Goal: Task Accomplishment & Management: Use online tool/utility

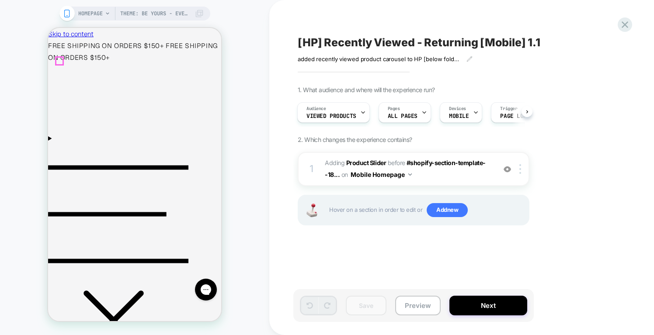
click at [62, 144] on icon "Menu" at bounding box center [118, 214] width 140 height 140
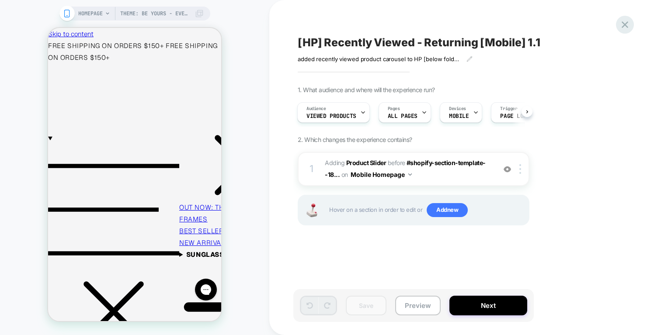
click at [629, 28] on icon at bounding box center [625, 25] width 12 height 12
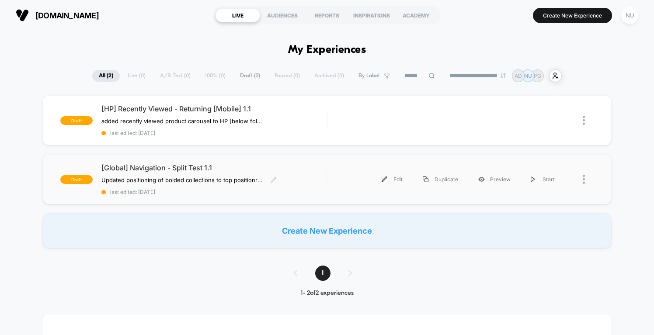
click at [309, 178] on div "[Global] Navigation - Split Test 1.1 Updated positioning of bolded collections …" at bounding box center [213, 179] width 225 height 32
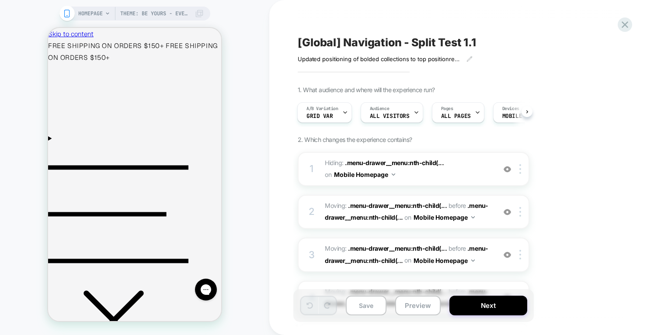
click at [518, 31] on div "[Global] Navigation - Split Test 1.1 Updated positioning of bolded collections …" at bounding box center [457, 168] width 328 height 318
click at [57, 144] on icon "Menu" at bounding box center [118, 214] width 140 height 140
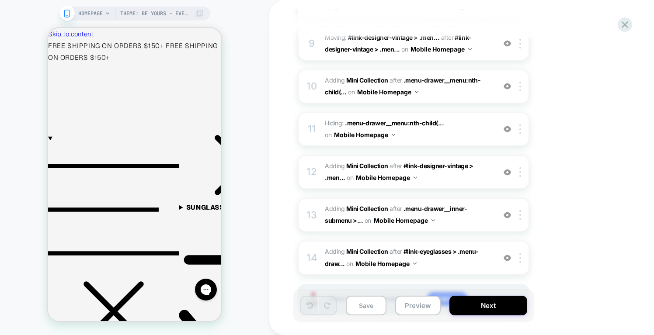
scroll to position [485, 0]
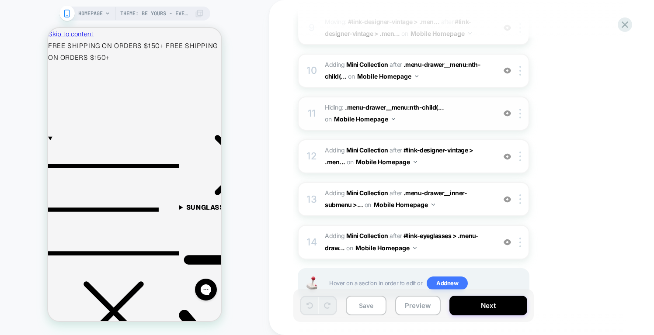
click at [507, 113] on img at bounding box center [506, 113] width 7 height 7
click at [506, 114] on img at bounding box center [506, 113] width 7 height 7
click at [506, 113] on img at bounding box center [506, 113] width 7 height 7
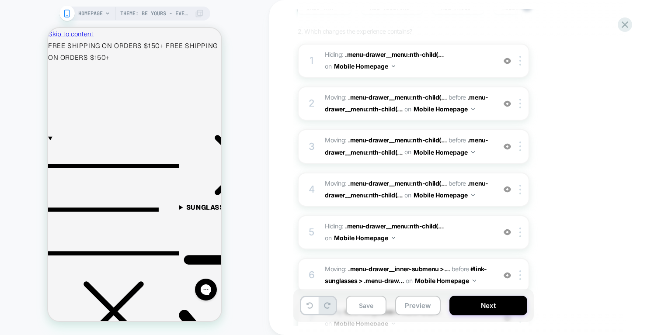
scroll to position [47, 0]
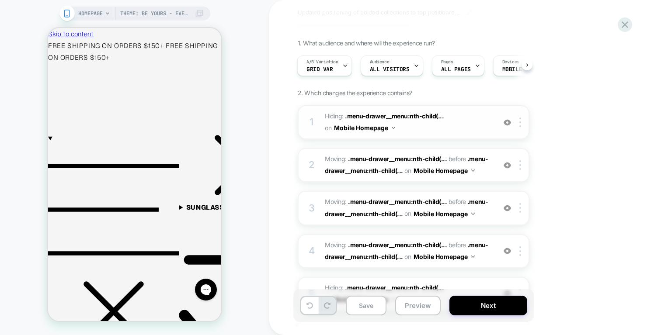
click at [507, 122] on img at bounding box center [506, 122] width 7 height 7
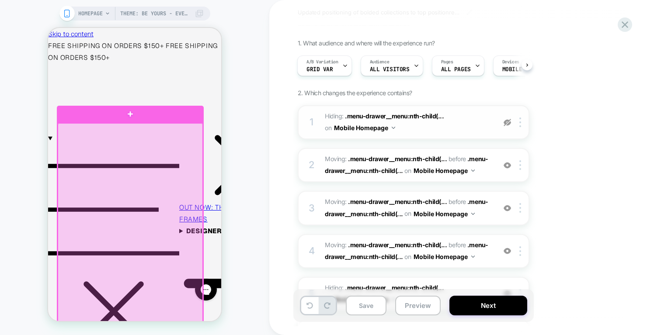
scroll to position [0, 0]
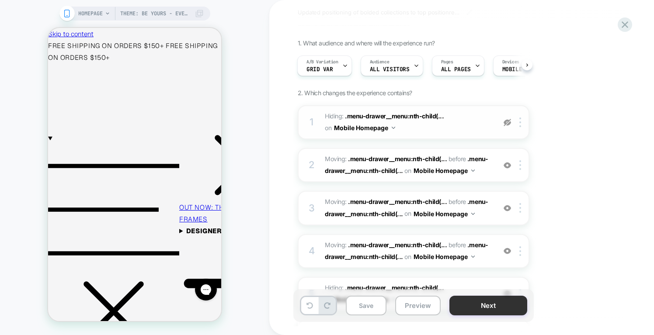
click at [492, 303] on button "Next" at bounding box center [488, 306] width 78 height 20
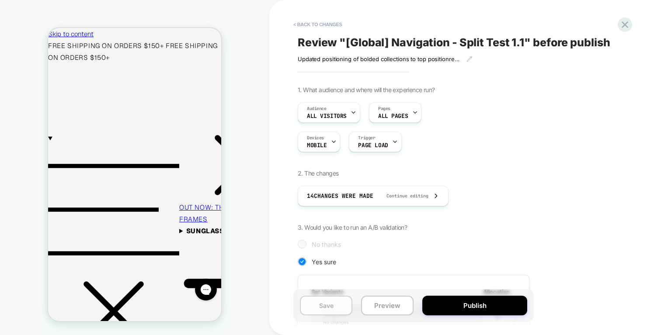
click at [333, 303] on button "Save" at bounding box center [326, 306] width 52 height 20
click at [624, 26] on icon at bounding box center [625, 25] width 12 height 12
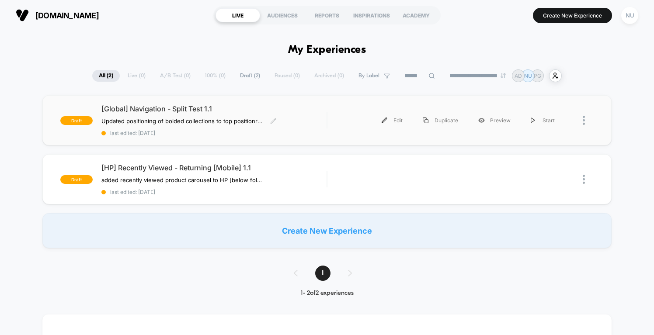
click at [310, 120] on div "[Global] Navigation - Split Test 1.1 Updated positioning of bolded collections …" at bounding box center [213, 120] width 225 height 32
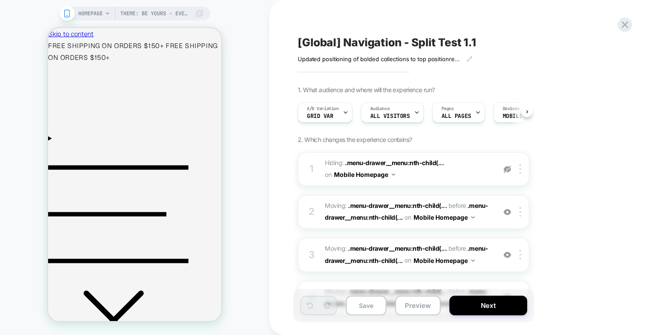
click at [323, 116] on span "Grid Var" at bounding box center [320, 116] width 27 height 6
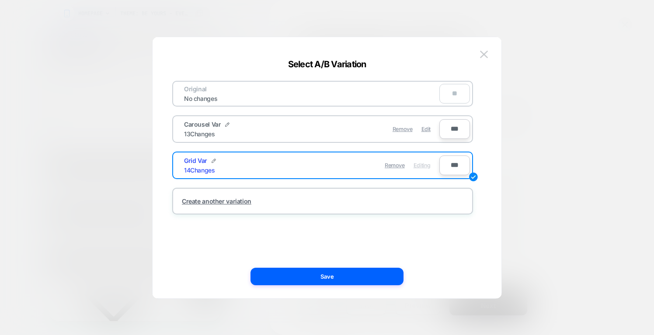
click at [315, 123] on div "Remove Edit" at bounding box center [373, 129] width 123 height 17
click at [213, 125] on span "Carousel Var" at bounding box center [202, 124] width 37 height 7
click at [333, 125] on div "Remove Edit" at bounding box center [373, 129] width 123 height 17
click at [281, 129] on div "Carousel Var 13 Changes" at bounding box center [248, 129] width 128 height 17
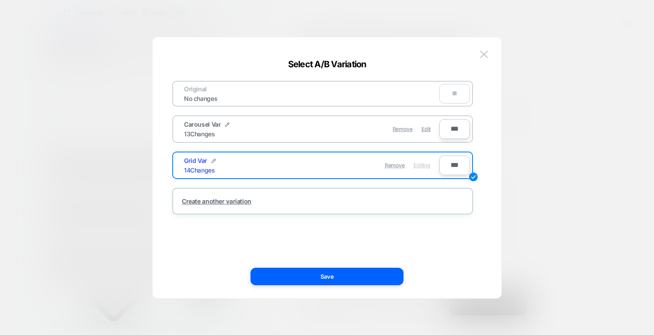
click at [199, 125] on span "Carousel Var" at bounding box center [202, 124] width 37 height 7
click at [319, 135] on div "Remove Edit" at bounding box center [373, 129] width 123 height 17
drag, startPoint x: 319, startPoint y: 135, endPoint x: 333, endPoint y: 127, distance: 16.0
click at [319, 135] on div "Remove Edit" at bounding box center [373, 129] width 123 height 17
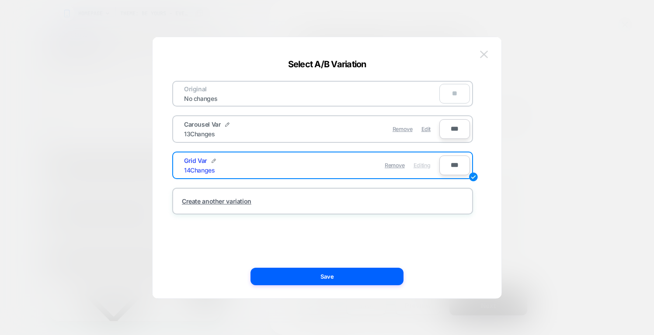
click at [482, 52] on img at bounding box center [484, 54] width 8 height 7
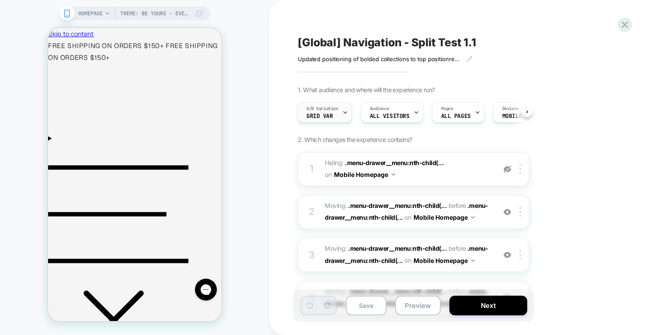
click at [335, 112] on div "A/B Variation Grid Var" at bounding box center [322, 113] width 49 height 20
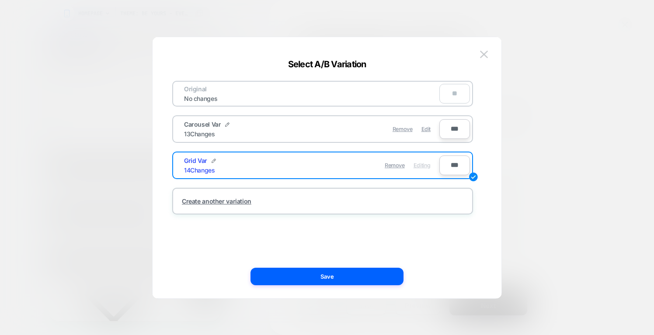
click at [221, 135] on div "Carousel Var 13 Changes" at bounding box center [248, 129] width 128 height 17
click at [201, 136] on div "13 Changes" at bounding box center [199, 133] width 31 height 7
click at [198, 134] on div "13 Changes" at bounding box center [199, 133] width 31 height 7
click at [425, 130] on span "Edit" at bounding box center [425, 129] width 9 height 7
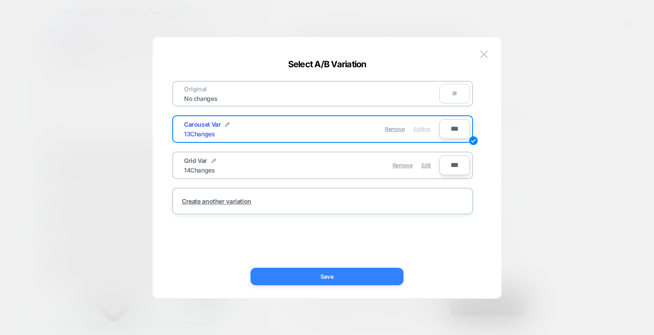
scroll to position [0, 7]
click at [352, 274] on button "Save" at bounding box center [326, 276] width 153 height 17
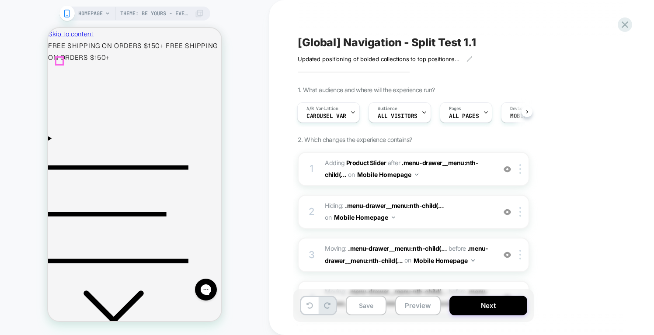
click at [61, 144] on icon "Menu" at bounding box center [118, 214] width 140 height 140
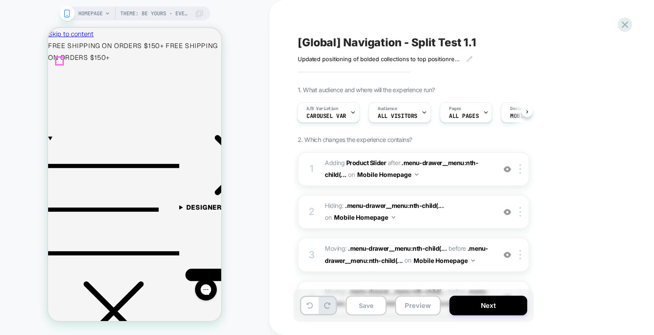
scroll to position [0, 0]
click at [508, 213] on img at bounding box center [506, 211] width 7 height 7
click at [353, 306] on button "Save" at bounding box center [366, 306] width 41 height 20
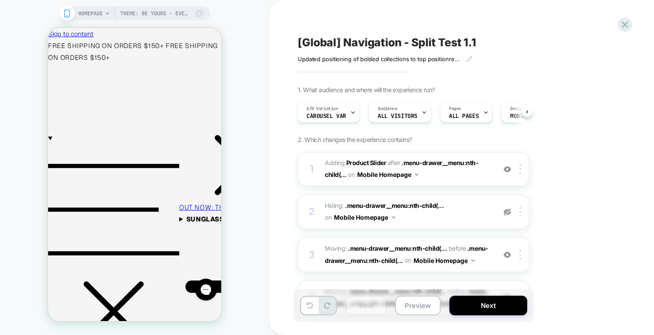
click at [544, 37] on div "[Global] Navigation - Split Test 1.1" at bounding box center [457, 42] width 319 height 13
click at [587, 41] on icon at bounding box center [587, 42] width 11 height 11
click at [517, 42] on div "[Global] Navigation - Split Test 1.1" at bounding box center [457, 42] width 319 height 13
